Goal: Task Accomplishment & Management: Manage account settings

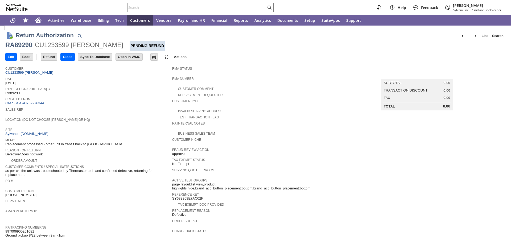
click at [132, 120] on span "Location (Do Not Choose Sheeran or HQ)" at bounding box center [87, 118] width 164 height 5
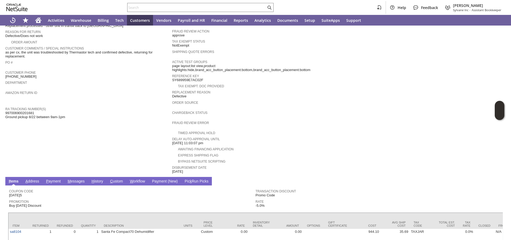
scroll to position [146, 0]
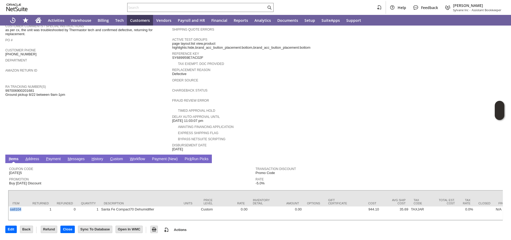
click at [97, 157] on link "H istory" at bounding box center [97, 159] width 14 height 5
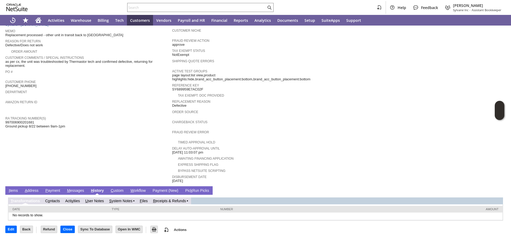
click at [116, 202] on link "S ystem Notes" at bounding box center [120, 201] width 23 height 4
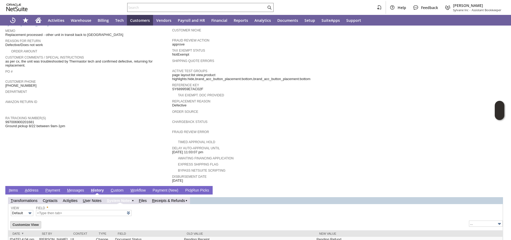
type input "1 to 25 of 83"
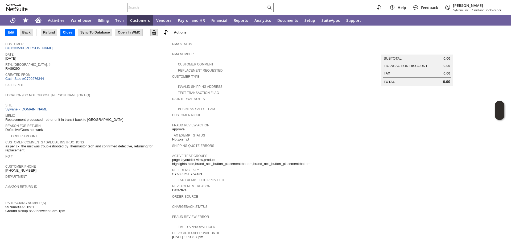
scroll to position [0, 0]
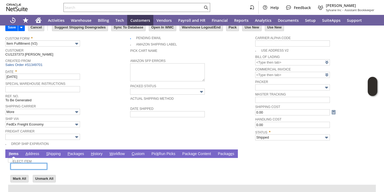
scroll to position [31, 0]
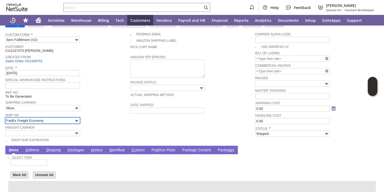
click at [67, 123] on input "FedEx Freight Economy" at bounding box center [42, 121] width 75 height 6
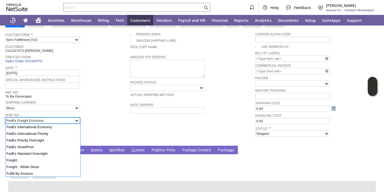
scroll to position [131, 0]
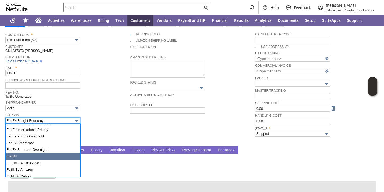
type input "Freight"
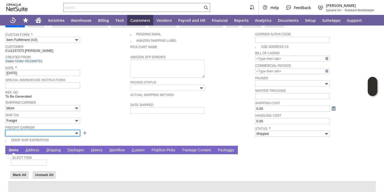
click at [48, 135] on input "text" at bounding box center [42, 133] width 75 height 6
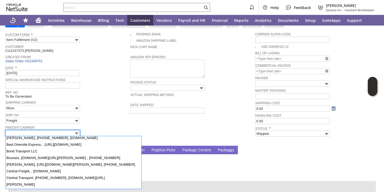
scroll to position [0, 0]
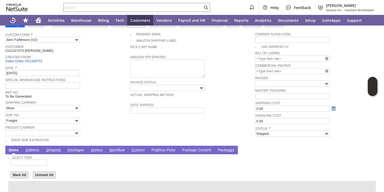
type input "Standard Freight"
drag, startPoint x: 76, startPoint y: 151, endPoint x: 111, endPoint y: 162, distance: 36.1
click at [76, 151] on link "P ackages" at bounding box center [75, 150] width 19 height 5
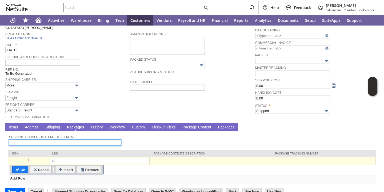
scroll to position [64, 0]
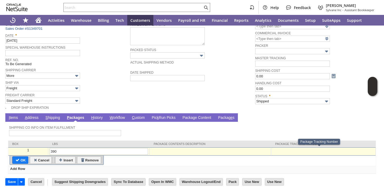
click at [289, 152] on div at bounding box center [322, 150] width 101 height 5
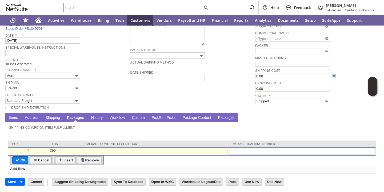
type input "5174350182"
type input "Add"
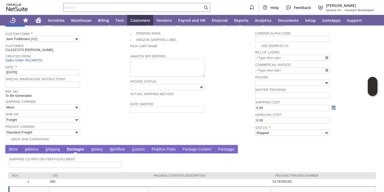
scroll to position [0, 0]
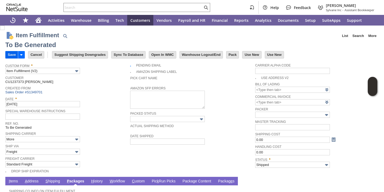
click at [9, 55] on input "Save" at bounding box center [12, 54] width 12 height 7
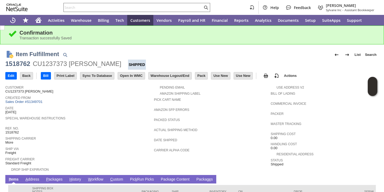
click at [138, 9] on input "text" at bounding box center [133, 7] width 139 height 6
paste input "5174350182"
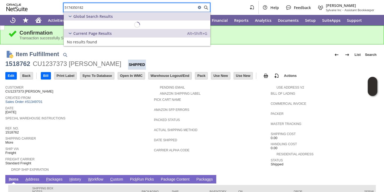
click at [138, 9] on input "5174350182" at bounding box center [130, 7] width 132 height 6
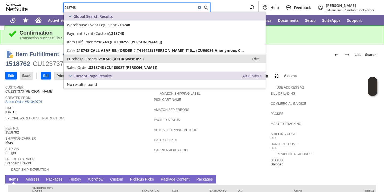
type input "218748"
click at [104, 57] on span "P218748 (ACHR West Inc.)" at bounding box center [119, 58] width 47 height 5
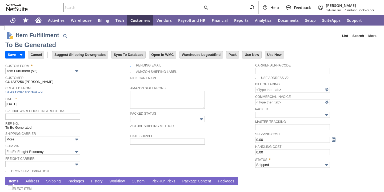
scroll to position [61, 0]
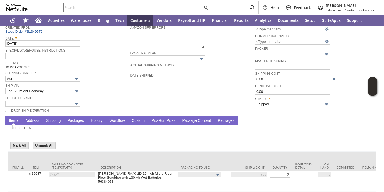
click at [49, 156] on td "Shipping Box Notes (Temporary)" at bounding box center [72, 161] width 49 height 19
click at [53, 92] on input "FedEx Freight Economy" at bounding box center [42, 91] width 75 height 6
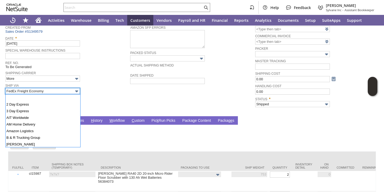
scroll to position [102, 0]
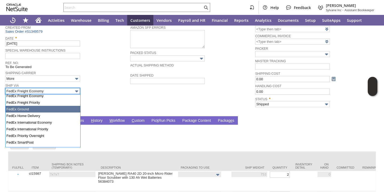
type input "FedEx Ground"
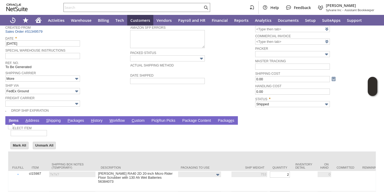
click at [109, 101] on div "Freight Carrier" at bounding box center [66, 101] width 122 height 12
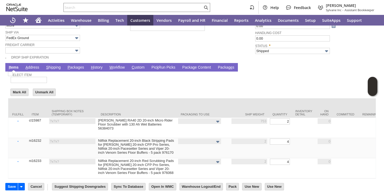
scroll to position [115, 0]
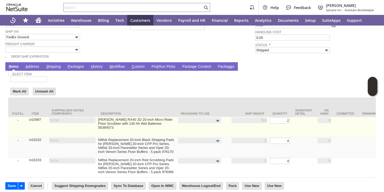
click at [13, 75] on img at bounding box center [10, 73] width 5 height 5
checkbox input "false"
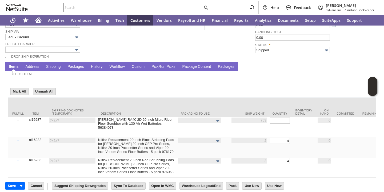
click at [74, 67] on link "P ackages" at bounding box center [75, 66] width 19 height 5
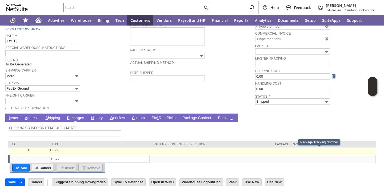
click at [292, 153] on td at bounding box center [323, 151] width 104 height 7
type input "OK"
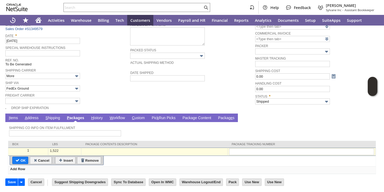
type input "883910291427"
type input "Add"
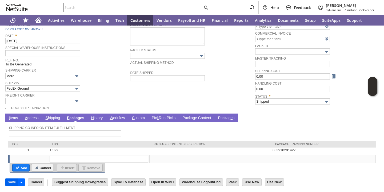
click at [14, 184] on input "Save" at bounding box center [12, 182] width 12 height 7
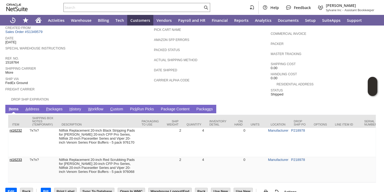
scroll to position [87, 0]
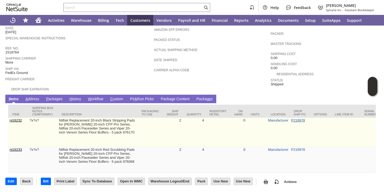
click at [295, 119] on link "P218978" at bounding box center [298, 121] width 14 height 4
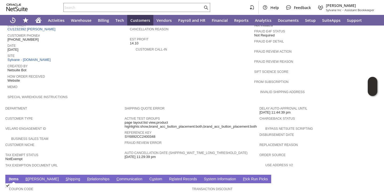
scroll to position [316, 0]
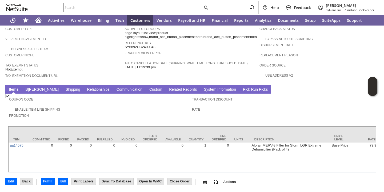
click at [33, 87] on link "B [PERSON_NAME]" at bounding box center [42, 89] width 36 height 5
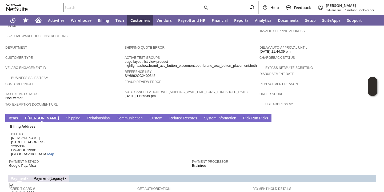
scroll to position [284, 0]
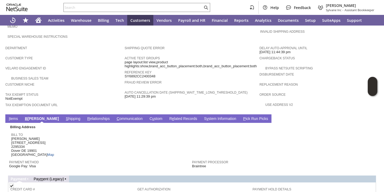
click at [15, 117] on link "I tems" at bounding box center [13, 119] width 12 height 5
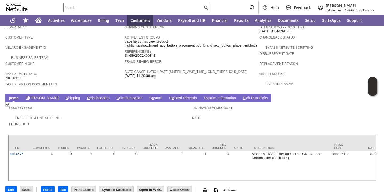
scroll to position [316, 0]
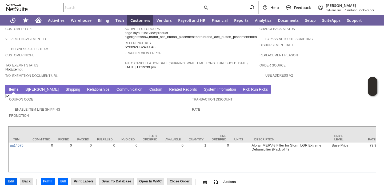
click at [10, 182] on input "Edit" at bounding box center [11, 181] width 11 height 7
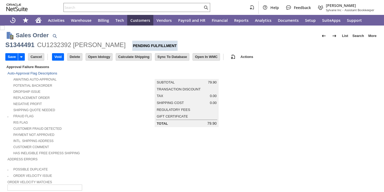
type input "Add"
type input "Copy Previous"
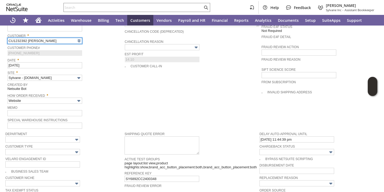
type input "Intelligent Recommendations ⁰"
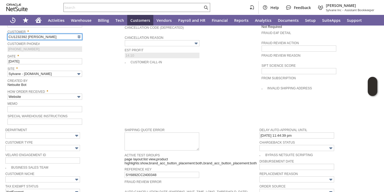
scroll to position [237, 0]
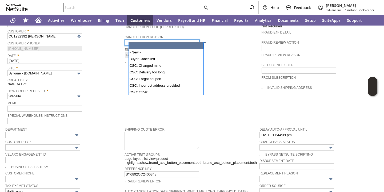
click at [152, 40] on input "text" at bounding box center [162, 43] width 75 height 6
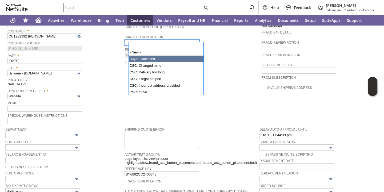
type input "Buyer Cancelled"
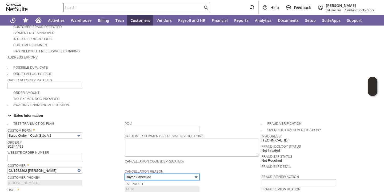
scroll to position [0, 0]
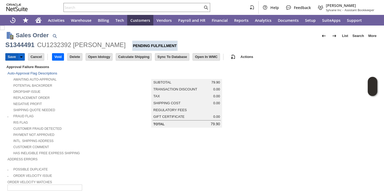
click at [11, 57] on input "Save" at bounding box center [12, 57] width 12 height 7
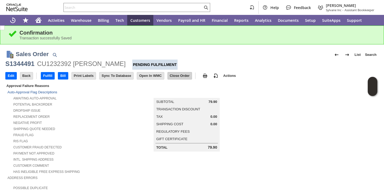
click at [178, 76] on input "Close Order" at bounding box center [180, 75] width 24 height 7
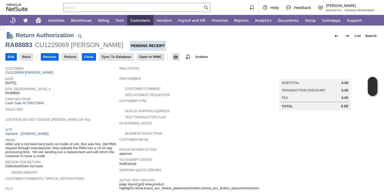
click at [77, 96] on td "Rtn. [GEOGRAPHIC_DATA]. # RA88883" at bounding box center [62, 91] width 114 height 10
click at [11, 94] on span "RA88883" at bounding box center [12, 93] width 14 height 4
copy span "RA88883"
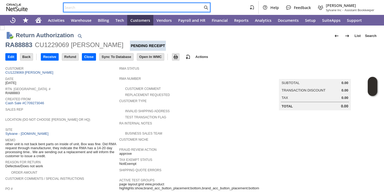
click at [110, 8] on input "text" at bounding box center [133, 7] width 139 height 6
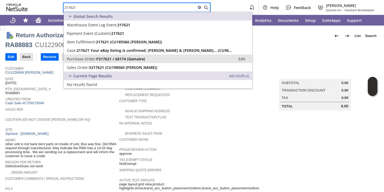
type input "217621"
click at [101, 60] on span "P217621 / 68174 (Gemaire)" at bounding box center [120, 58] width 49 height 5
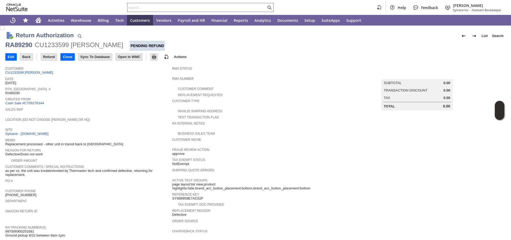
click at [136, 9] on input "text" at bounding box center [197, 7] width 139 height 6
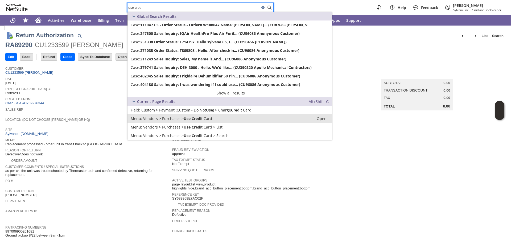
type input "use cred"
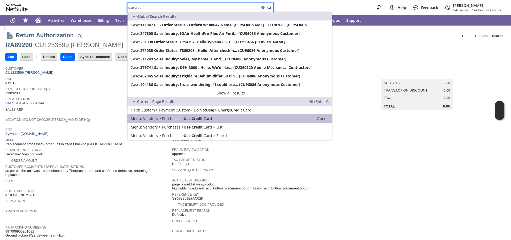
click at [197, 121] on link "Menu: Vendors > Purchases > Use Cred it Card Open" at bounding box center [230, 118] width 205 height 9
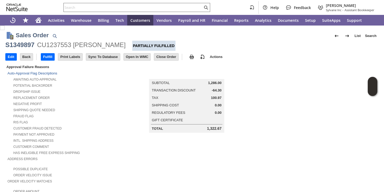
click at [168, 6] on input "text" at bounding box center [133, 7] width 139 height 6
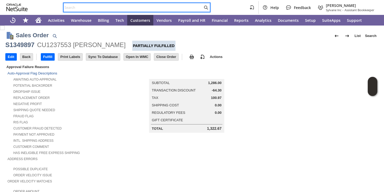
click at [168, 6] on input "text" at bounding box center [133, 7] width 139 height 6
paste input "P218959"
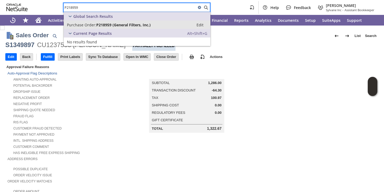
type input "P218959"
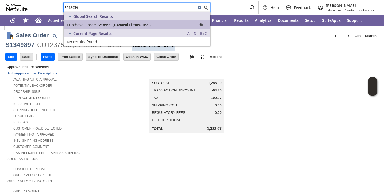
click at [102, 26] on span "P218959 (General Filters, Inc.)" at bounding box center [123, 24] width 54 height 5
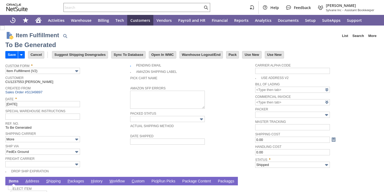
click at [121, 149] on span "Ship Via" at bounding box center [66, 146] width 122 height 6
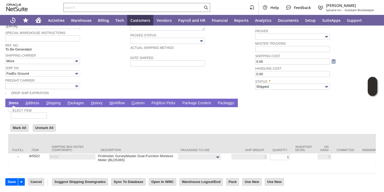
click at [68, 101] on span "P" at bounding box center [68, 103] width 2 height 4
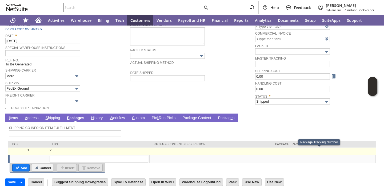
click at [301, 150] on td at bounding box center [323, 151] width 104 height 7
type input "OK"
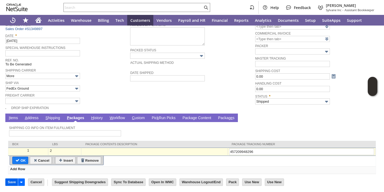
type input "457209948296"
click at [14, 184] on input "Save" at bounding box center [12, 182] width 12 height 7
type input "Add"
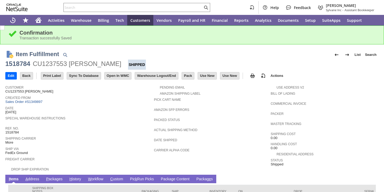
scroll to position [56, 0]
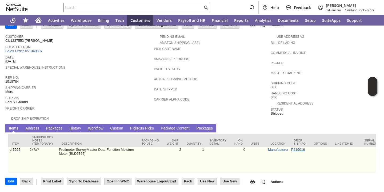
click at [291, 148] on link "P219016" at bounding box center [298, 150] width 14 height 4
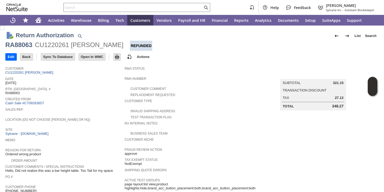
click at [85, 95] on div "Rtn. [GEOGRAPHIC_DATA]. # RA88063" at bounding box center [63, 91] width 116 height 10
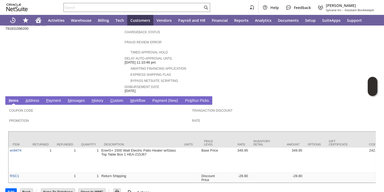
scroll to position [219, 0]
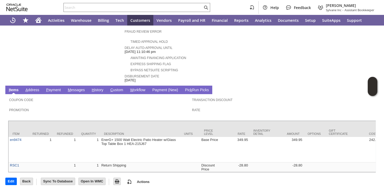
click at [94, 88] on link "H istory" at bounding box center [97, 90] width 14 height 5
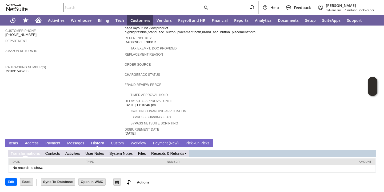
scroll to position [0, 0]
drag, startPoint x: 169, startPoint y: 155, endPoint x: 164, endPoint y: 155, distance: 5.9
click at [169, 155] on link "R eceipts & Refunds" at bounding box center [169, 154] width 33 height 4
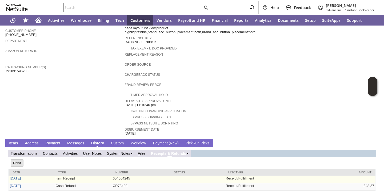
click at [21, 177] on link "[DATE]" at bounding box center [15, 179] width 11 height 4
